Goal: Task Accomplishment & Management: Use online tool/utility

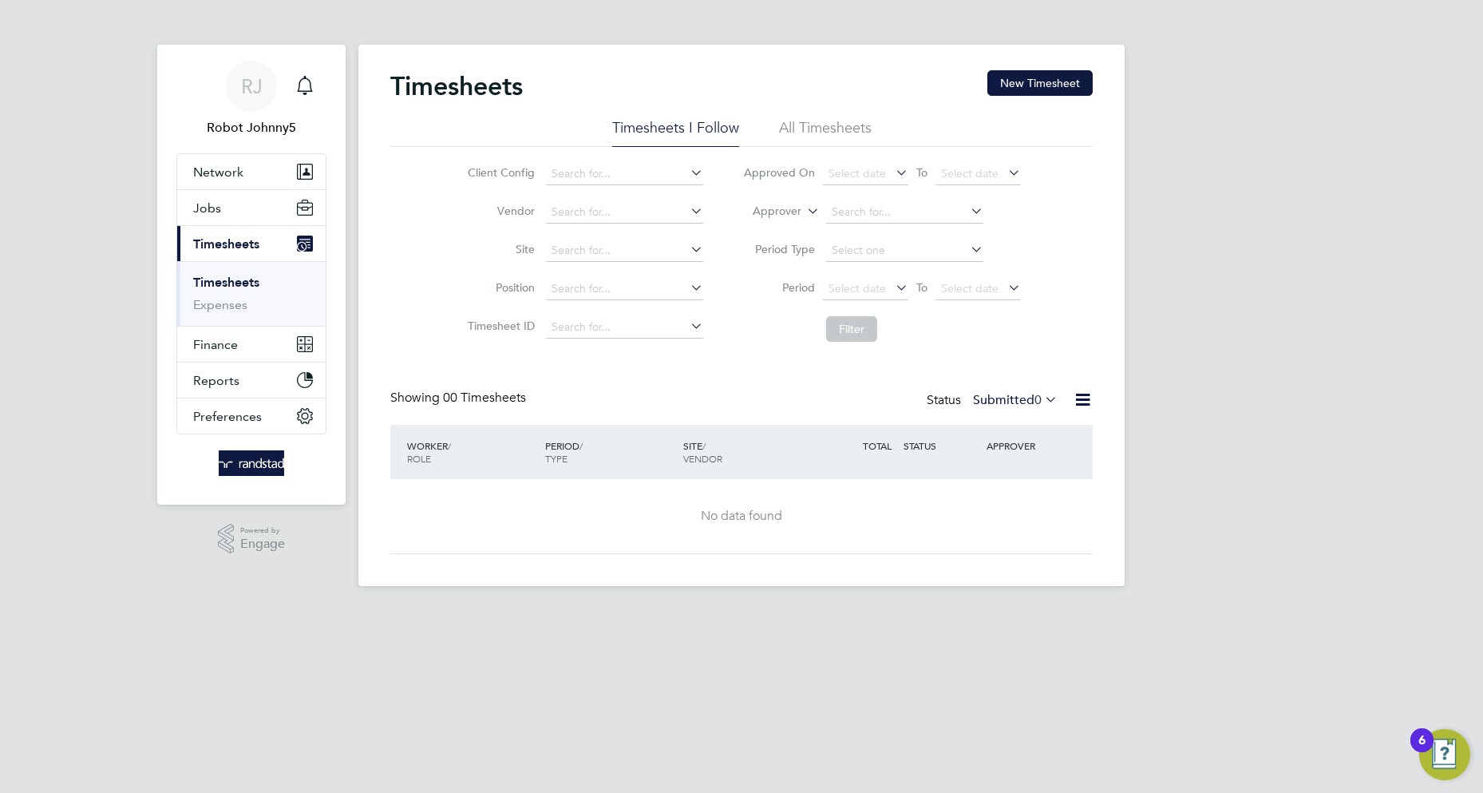
click at [1082, 400] on icon at bounding box center [1083, 400] width 20 height 20
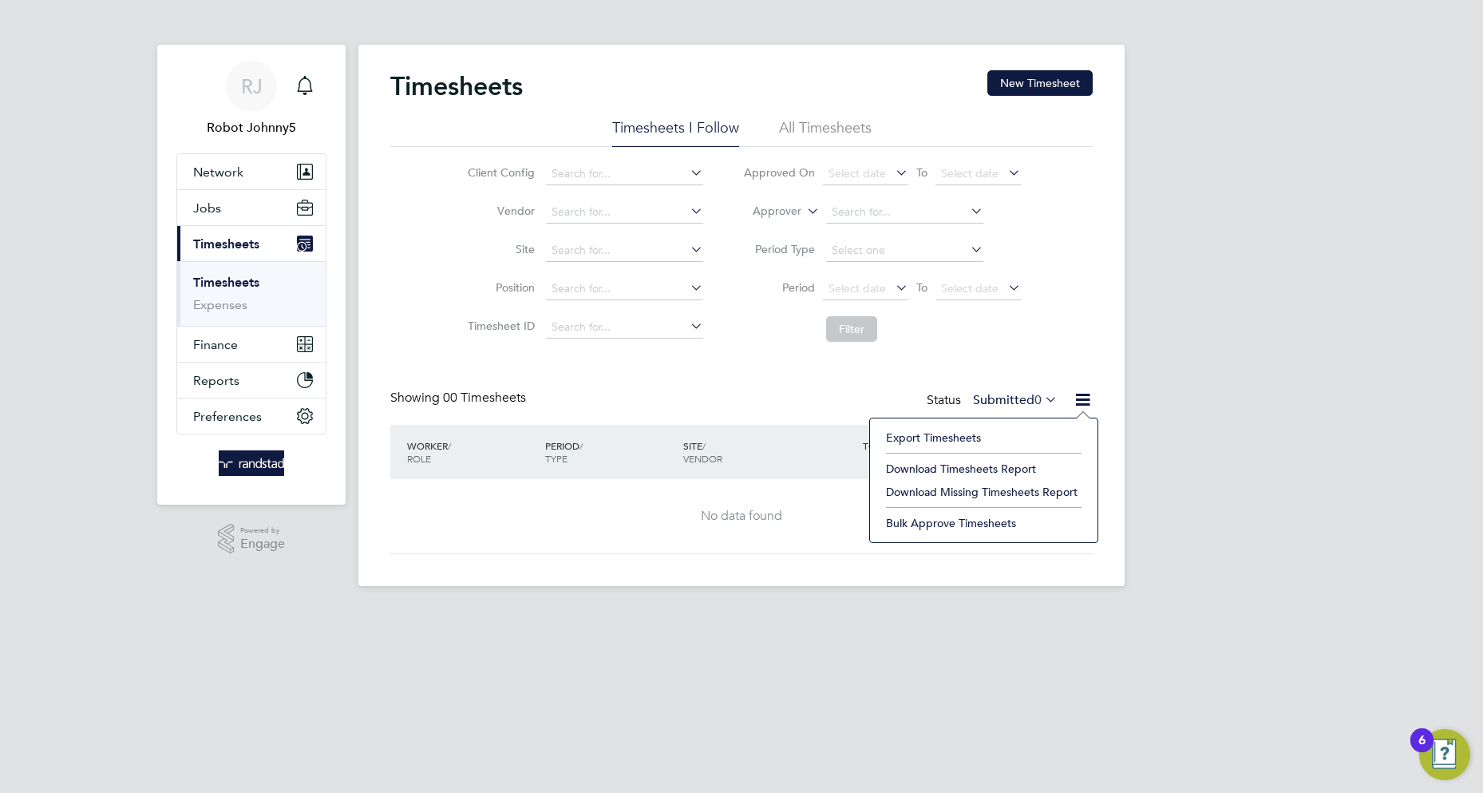
click at [933, 437] on li "Export Timesheets" at bounding box center [984, 437] width 212 height 22
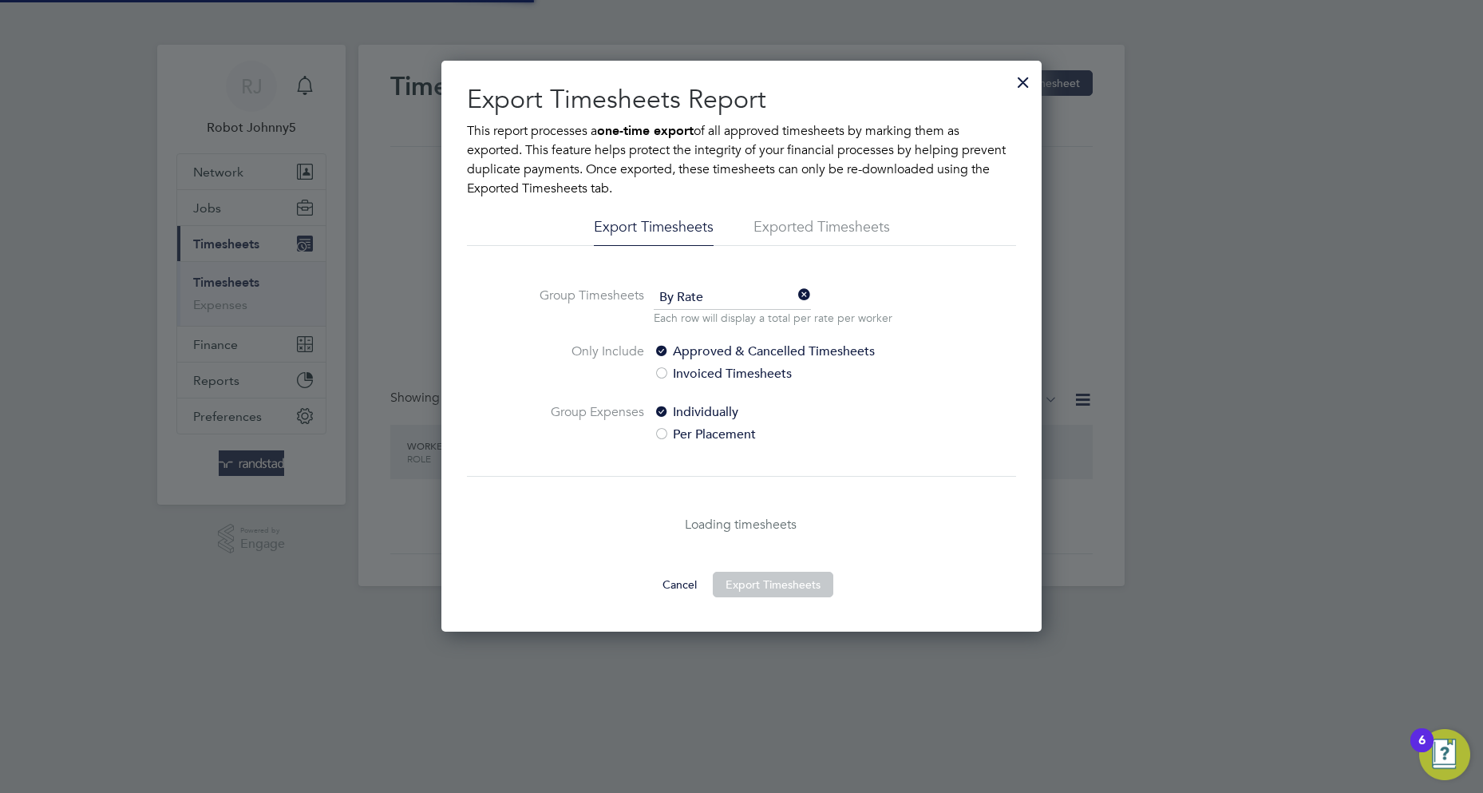
scroll to position [8, 8]
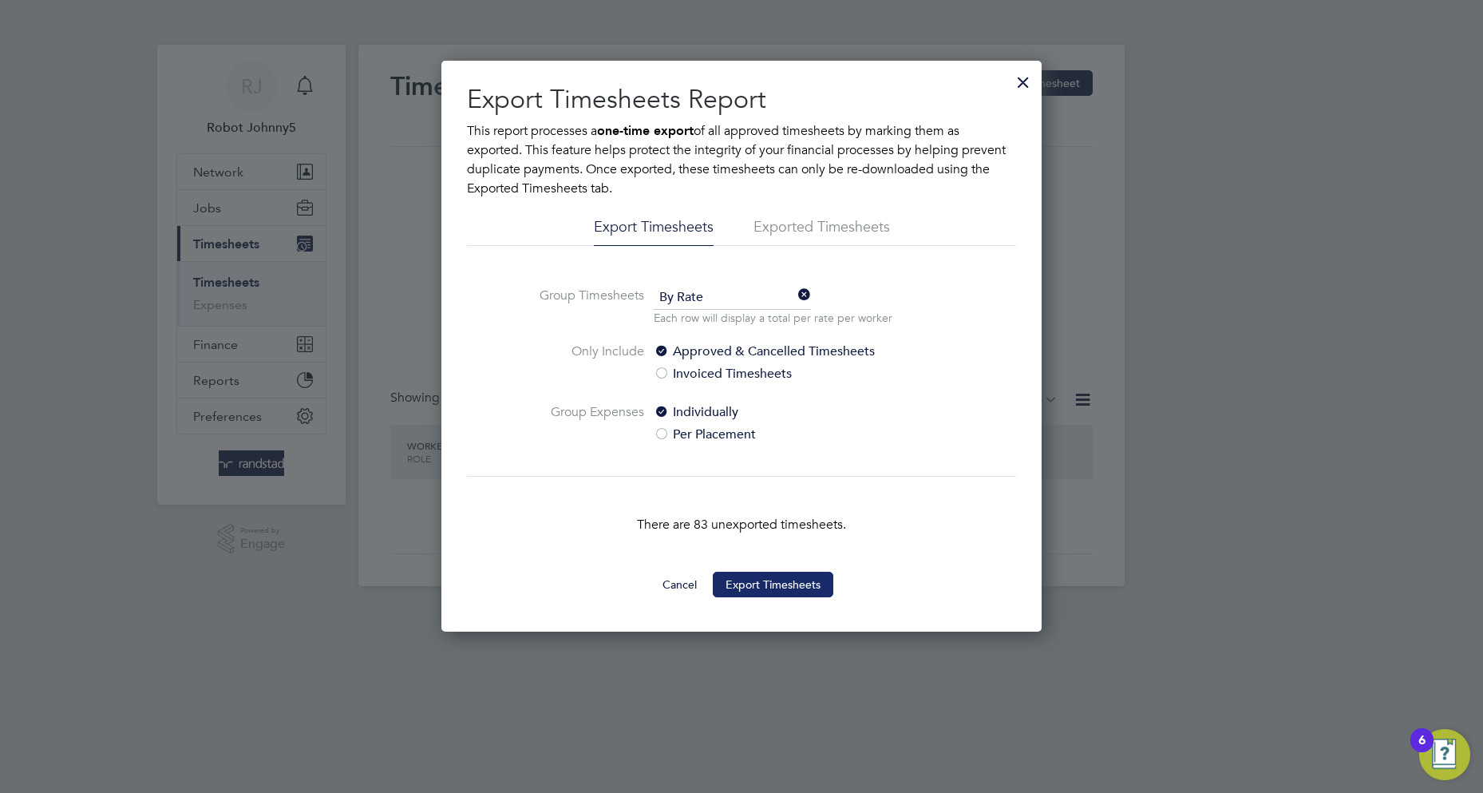
click at [773, 584] on button "Export Timesheets" at bounding box center [773, 585] width 121 height 26
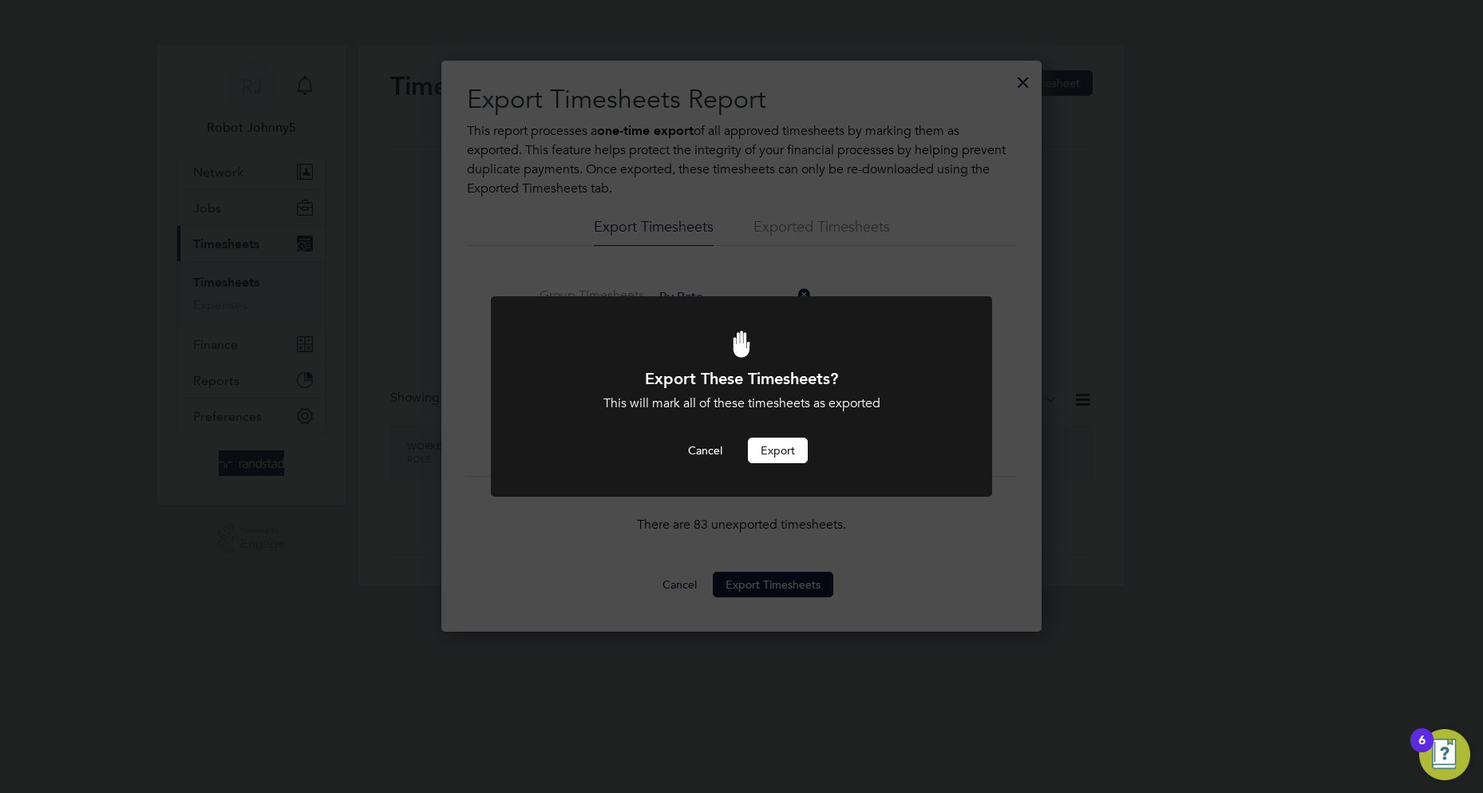
click at [778, 450] on button "Export" at bounding box center [778, 450] width 60 height 26
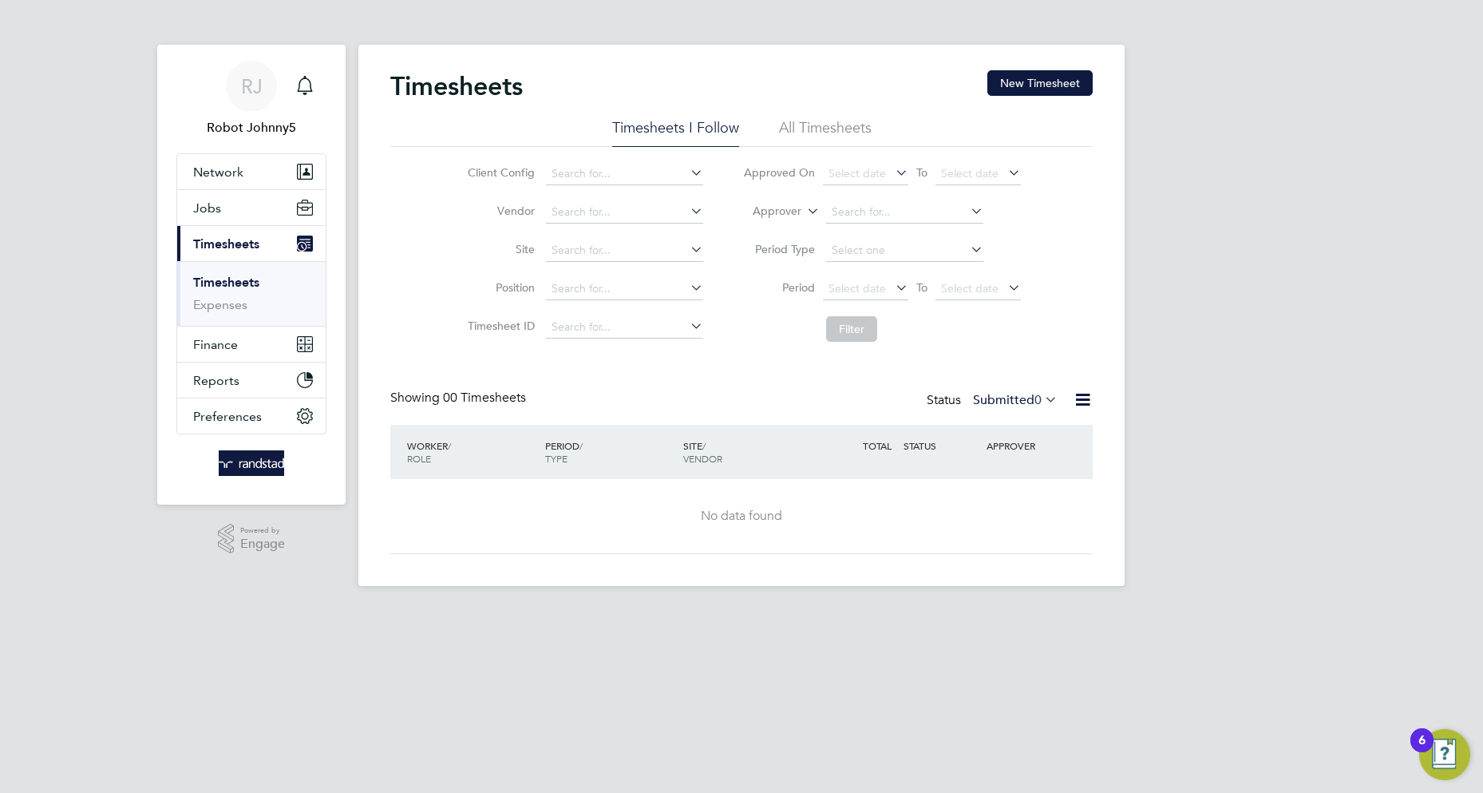
click at [1082, 400] on icon at bounding box center [1083, 400] width 20 height 20
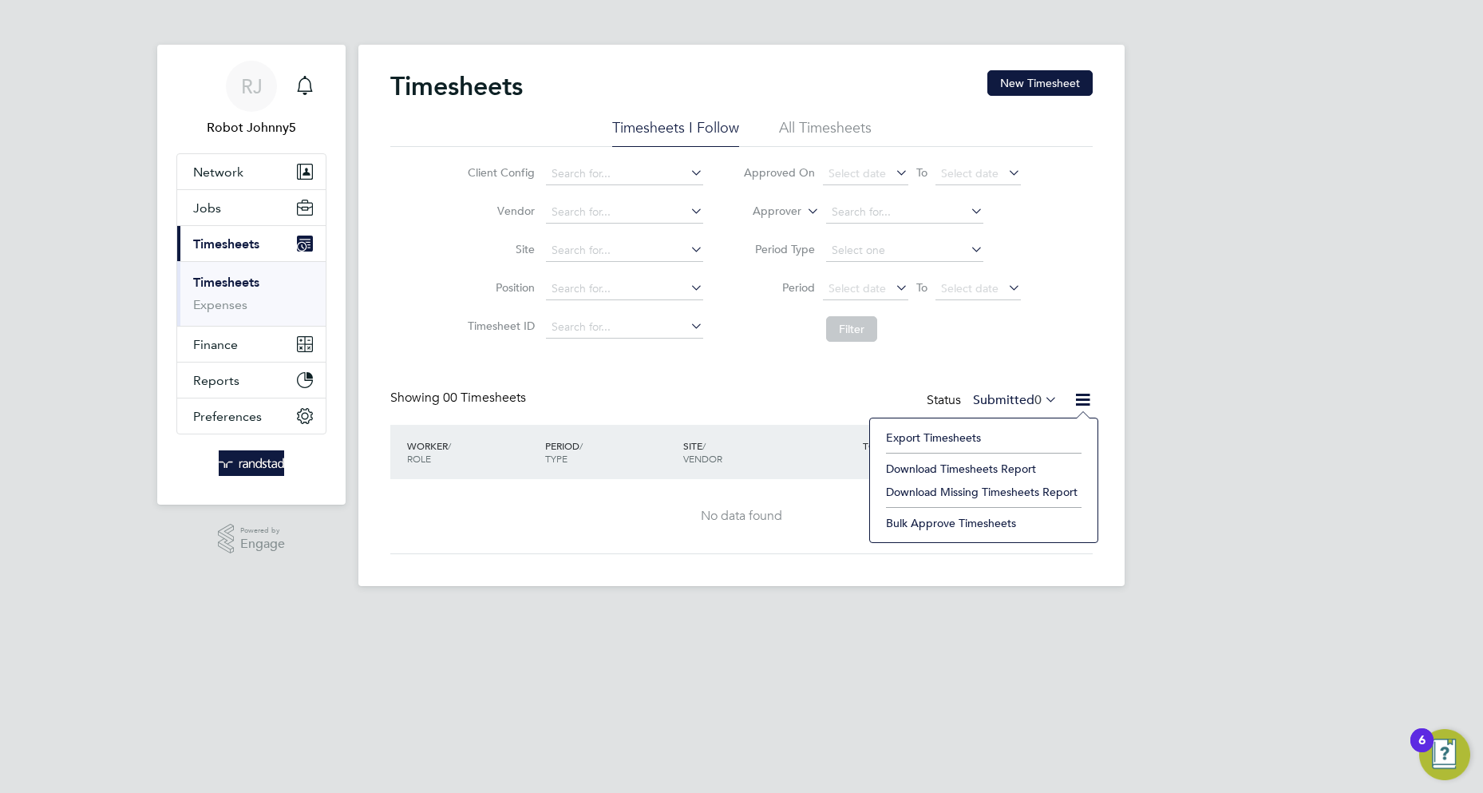
click at [933, 437] on li "Export Timesheets" at bounding box center [984, 437] width 212 height 22
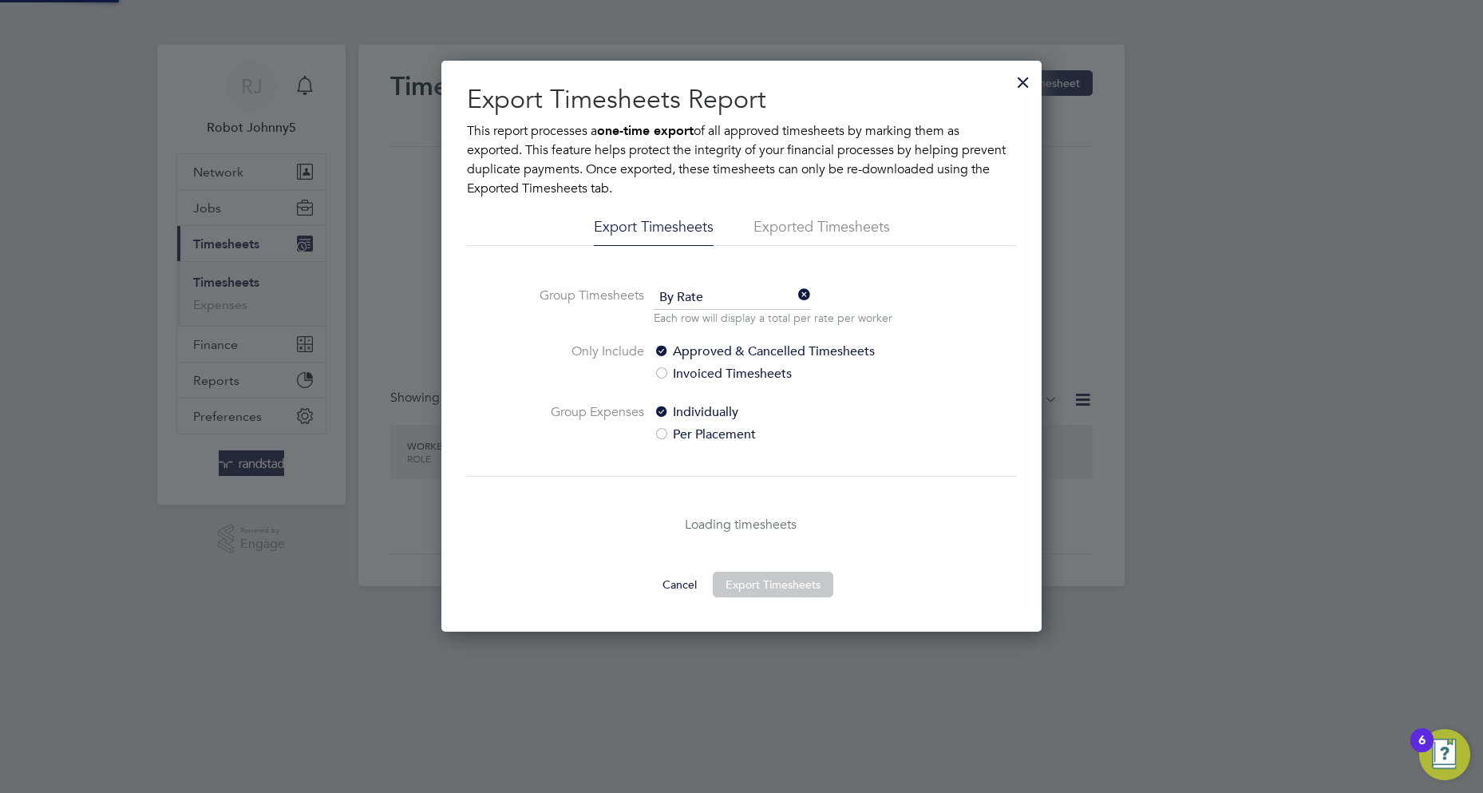
scroll to position [571, 601]
click at [782, 227] on li "Exported Timesheets" at bounding box center [822, 231] width 137 height 29
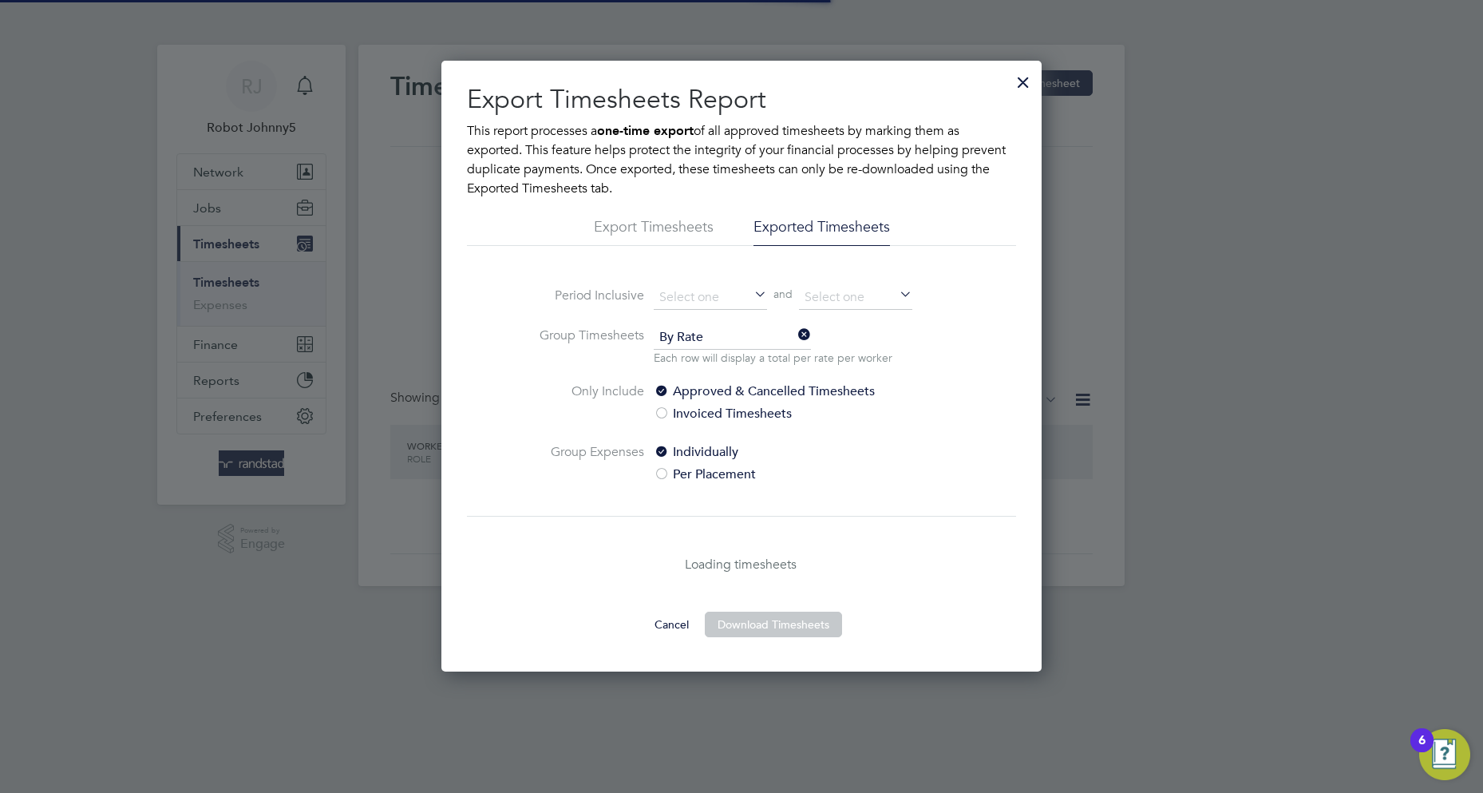
click at [821, 227] on li "Exported Timesheets" at bounding box center [822, 231] width 137 height 29
click at [710, 296] on input at bounding box center [710, 298] width 113 height 24
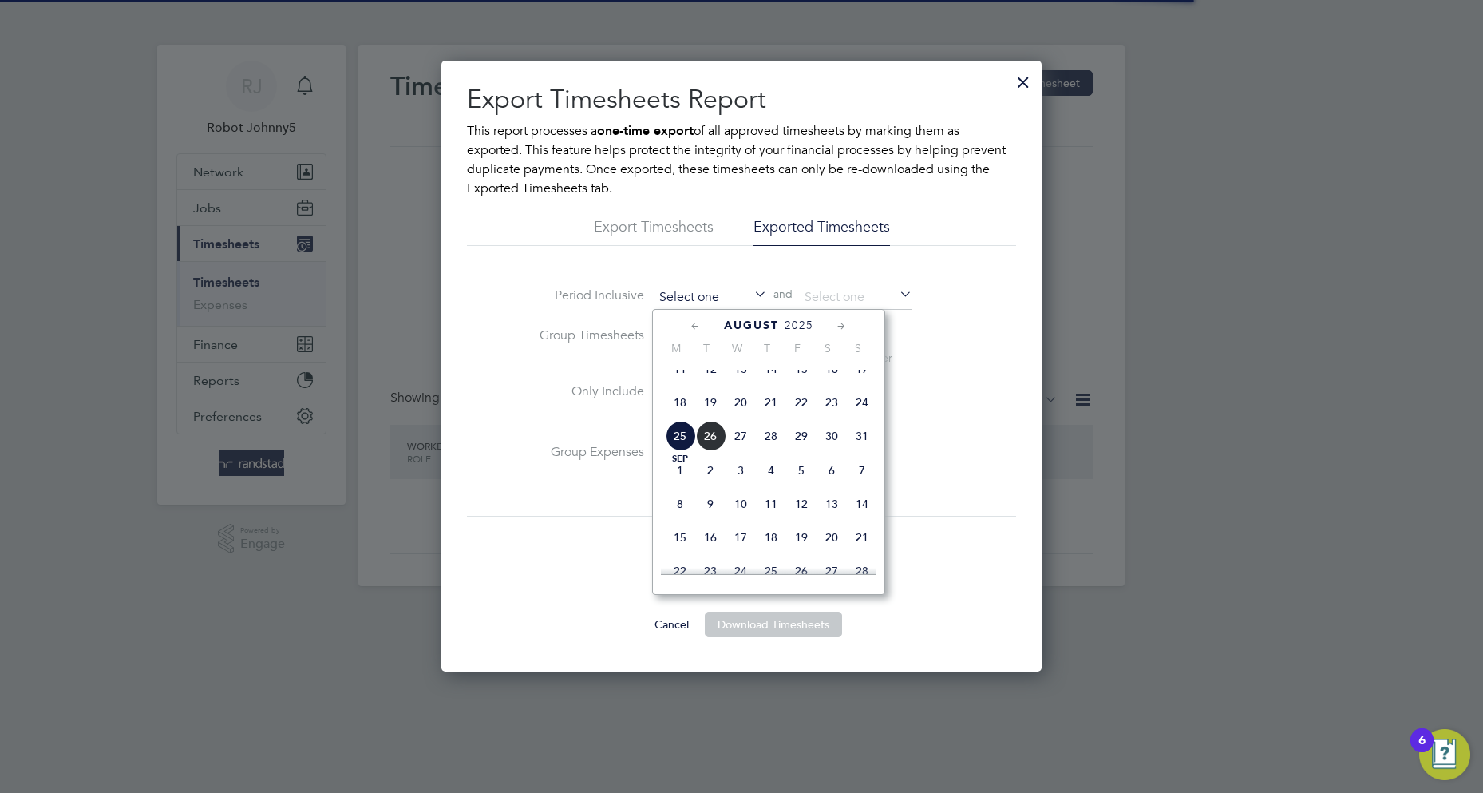
scroll to position [588, 0]
type input "[DATE]"
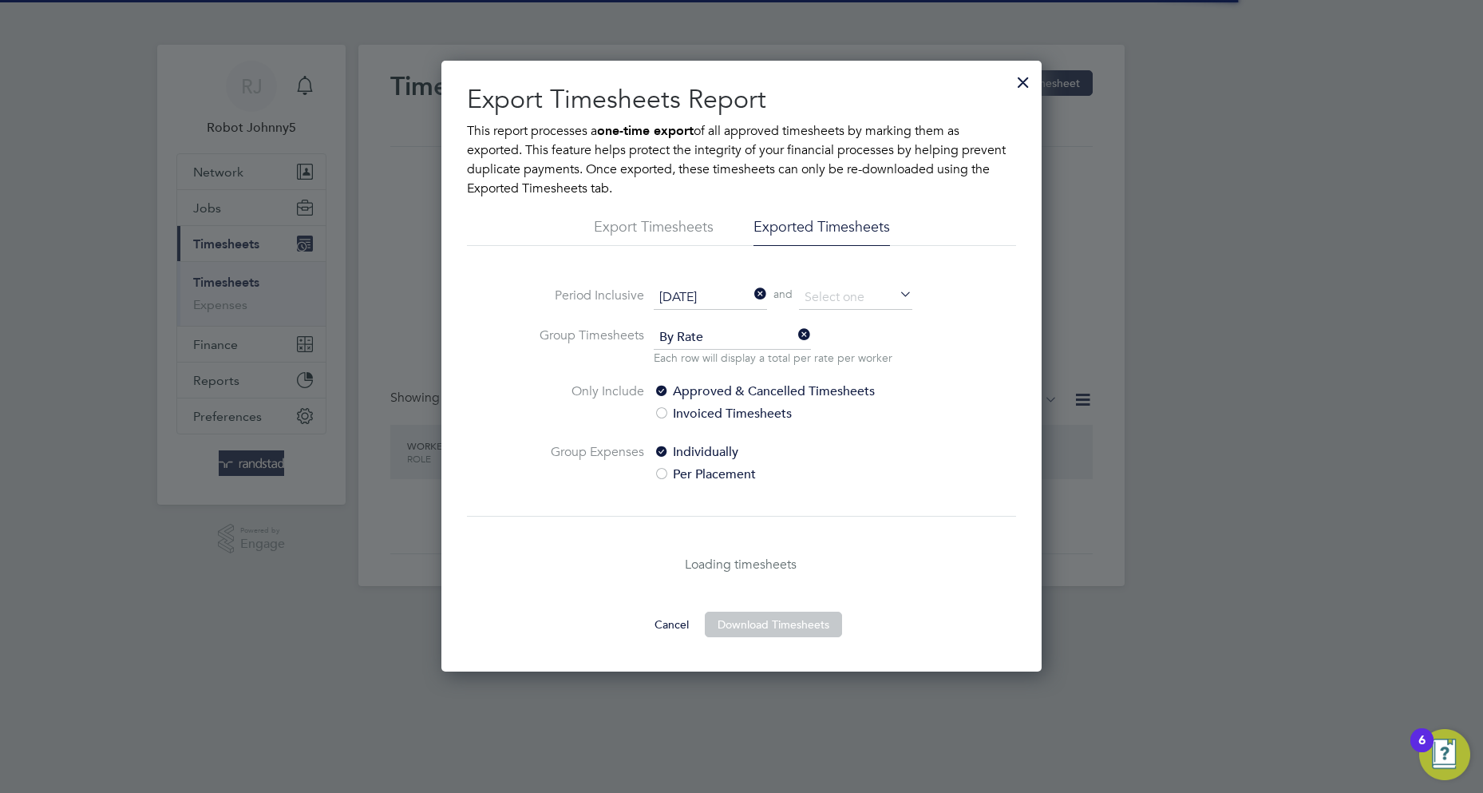
scroll to position [8, 8]
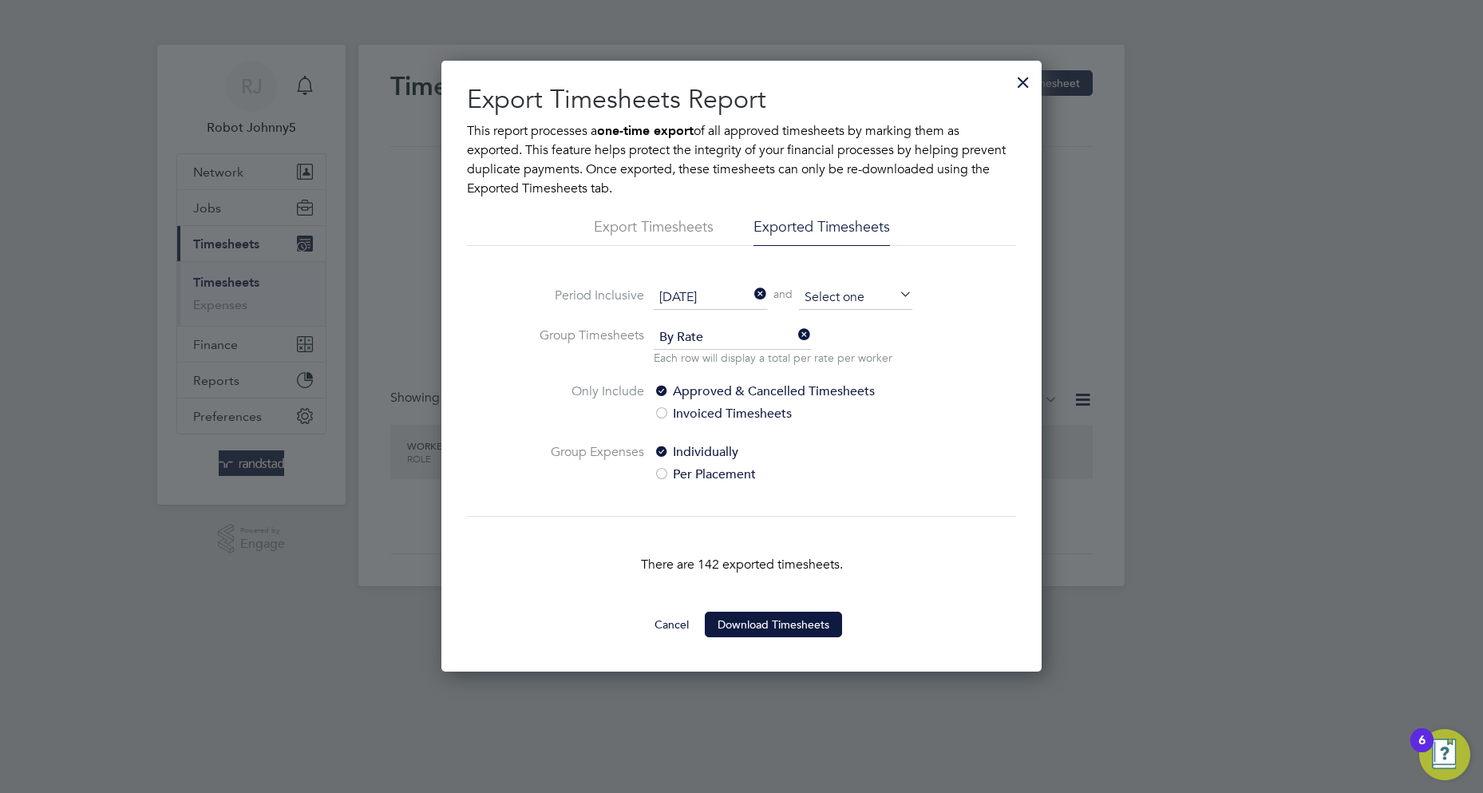
click at [856, 296] on input at bounding box center [855, 298] width 113 height 24
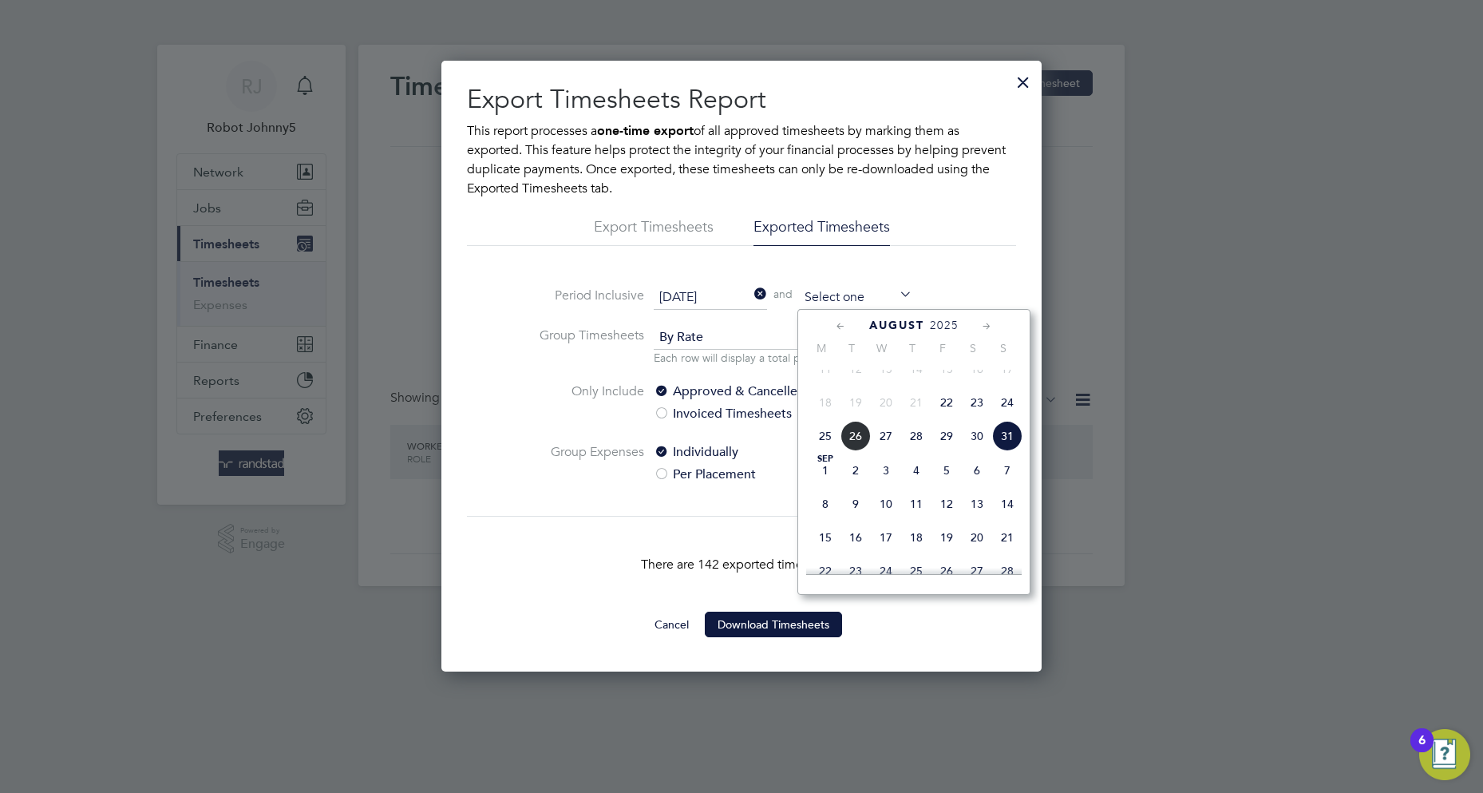
type input "[DATE]"
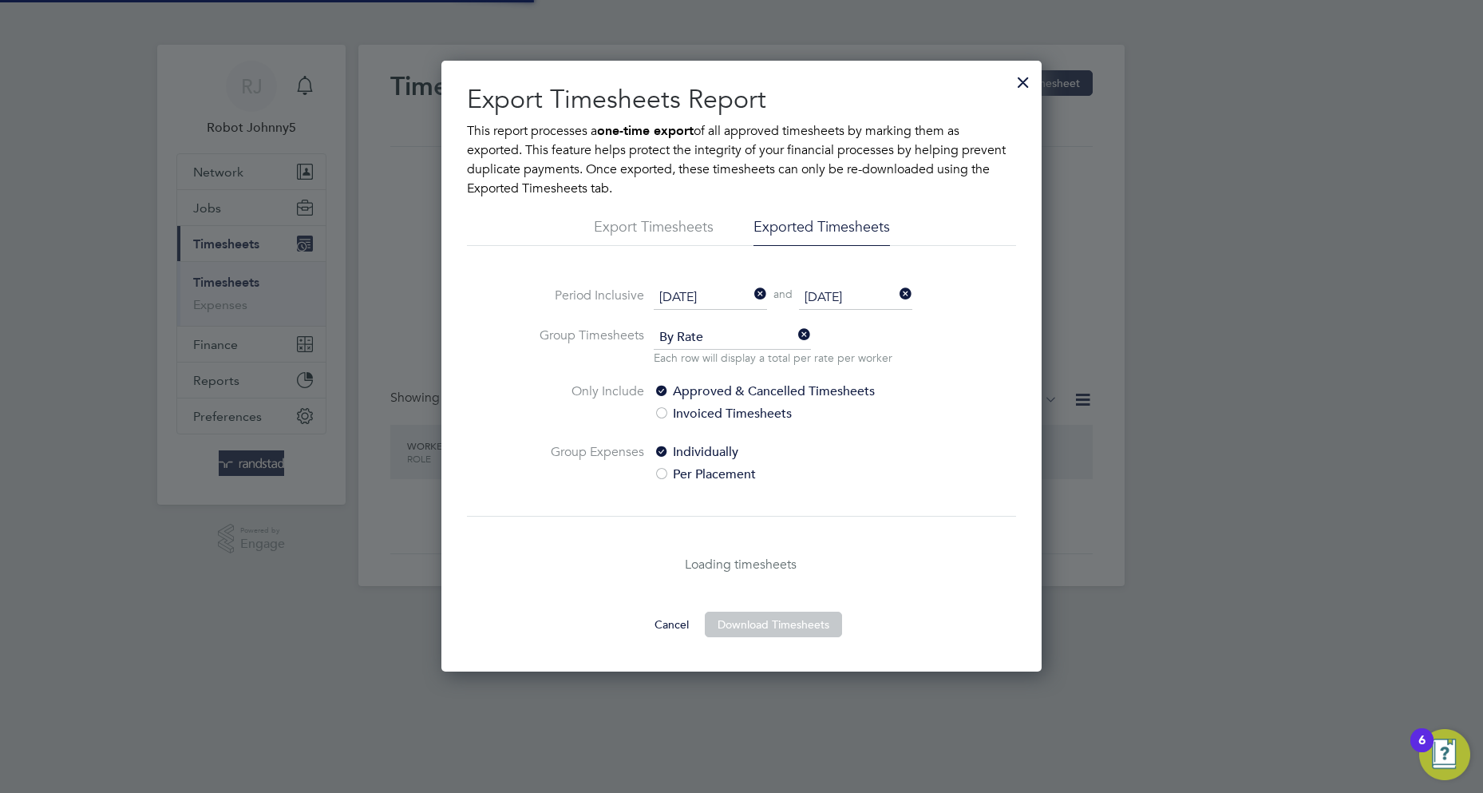
scroll to position [8, 8]
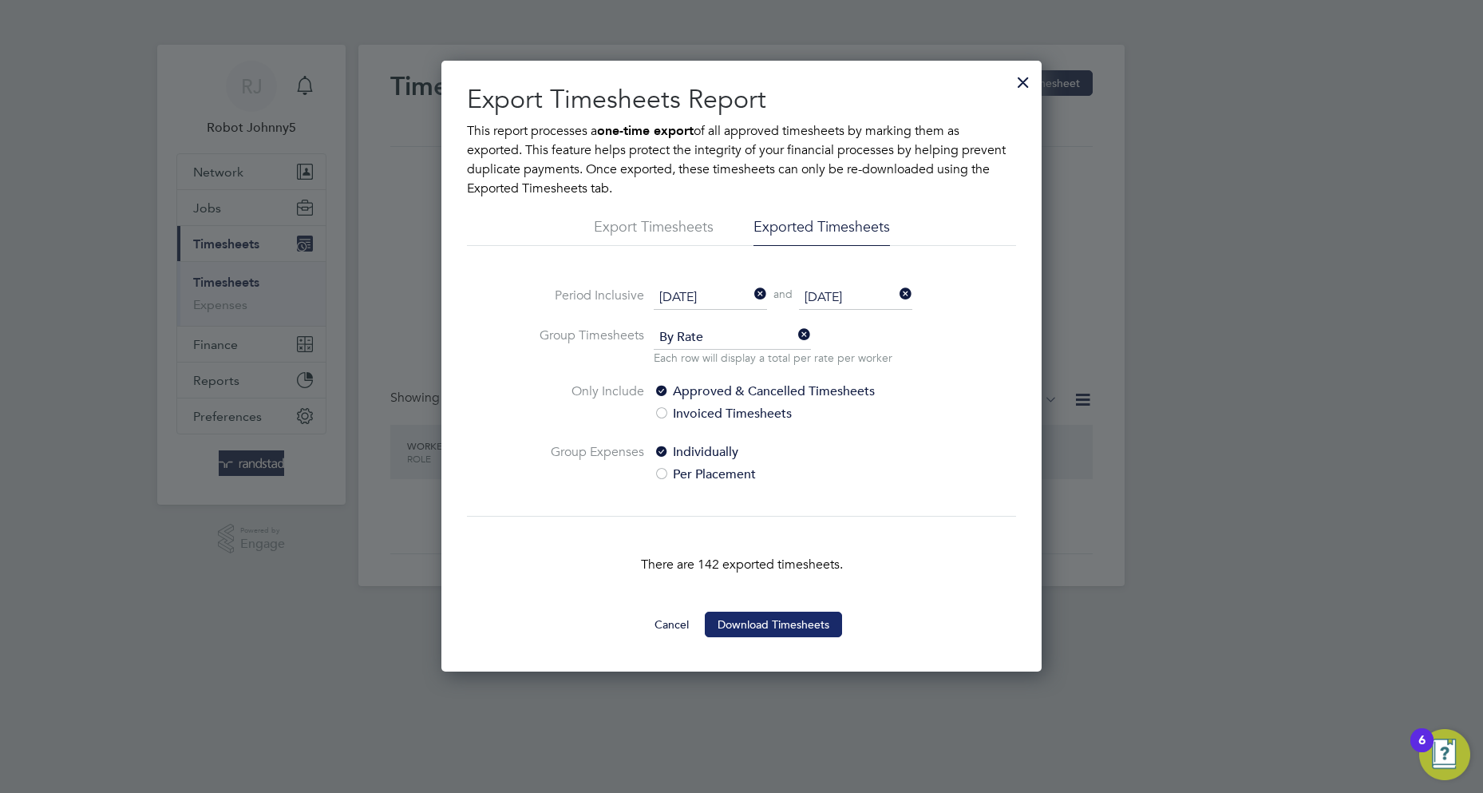
click at [773, 623] on button "Download Timesheets" at bounding box center [773, 624] width 137 height 26
